Goal: Check status: Check status

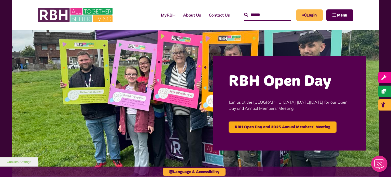
click at [312, 13] on link "Login" at bounding box center [309, 14] width 26 height 11
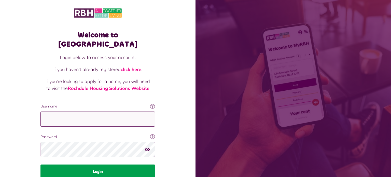
type input "**********"
click at [106, 164] on button "Login" at bounding box center [97, 171] width 114 height 14
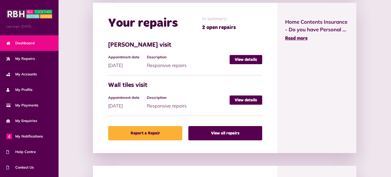
scroll to position [266, 0]
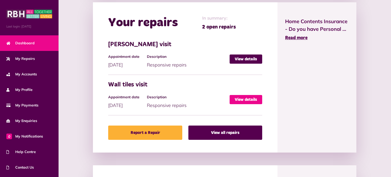
click at [243, 98] on link "View details" at bounding box center [245, 99] width 33 height 9
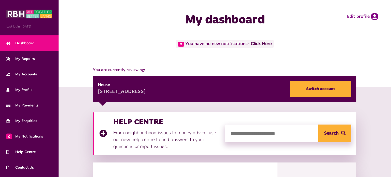
scroll to position [266, 0]
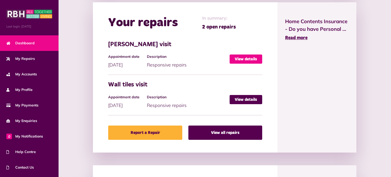
click at [249, 58] on link "View details" at bounding box center [245, 58] width 33 height 9
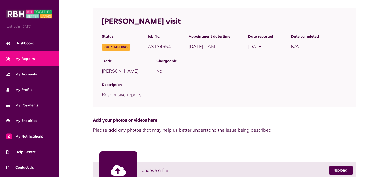
scroll to position [137, 0]
